Goal: Information Seeking & Learning: Learn about a topic

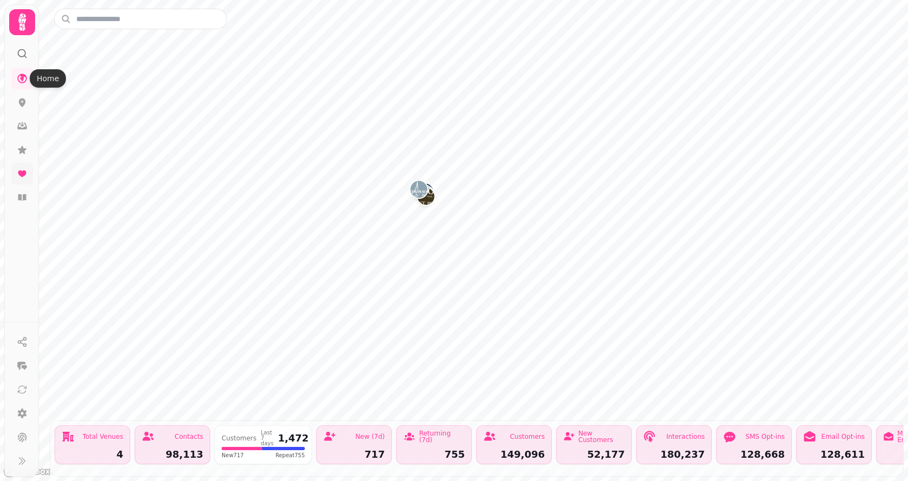
click at [22, 174] on icon at bounding box center [22, 173] width 8 height 6
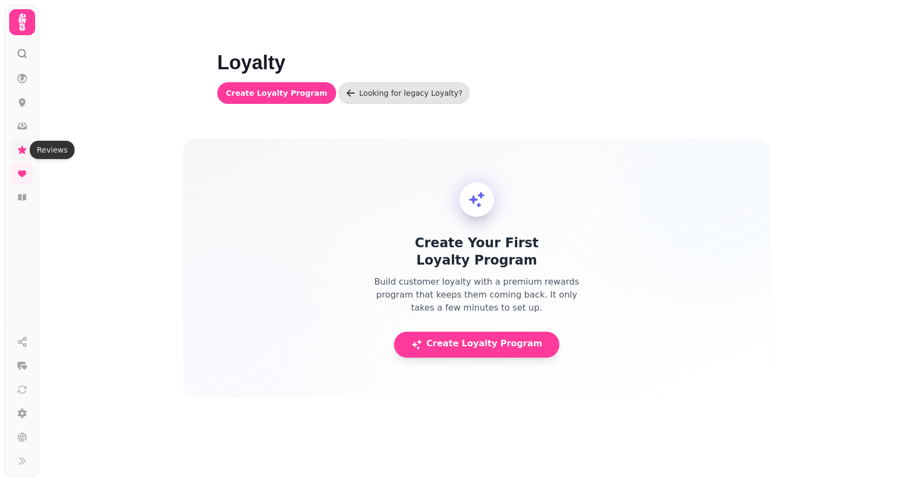
click at [23, 149] on icon at bounding box center [22, 149] width 9 height 8
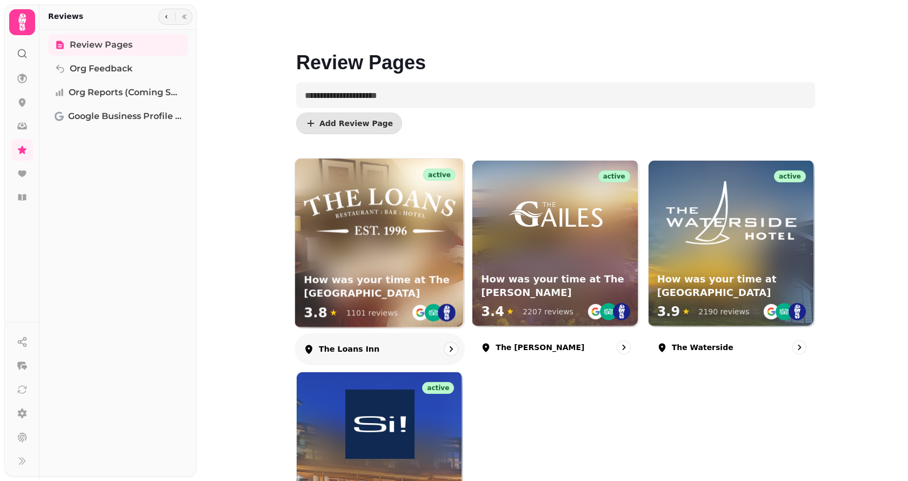
click at [396, 212] on img at bounding box center [380, 212] width 152 height 46
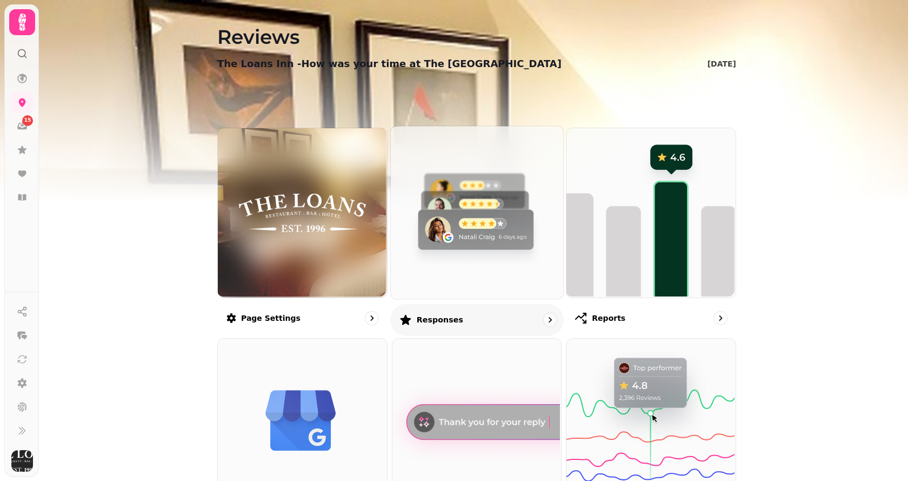
click at [430, 216] on img at bounding box center [475, 211] width 172 height 172
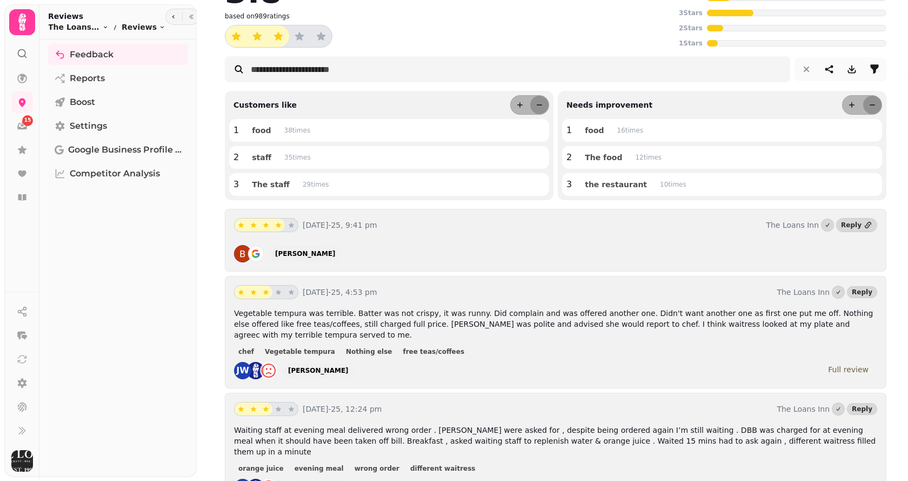
scroll to position [108, 0]
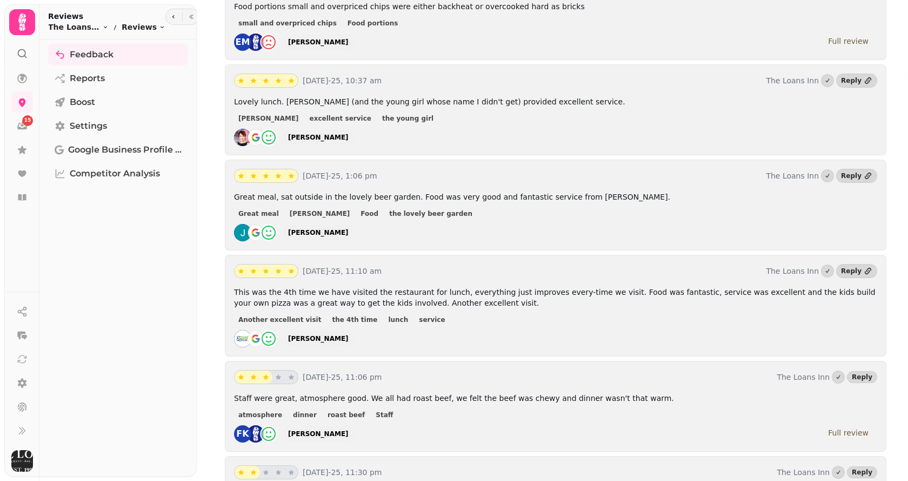
scroll to position [1135, 0]
